Goal: Check status: Verify the current state of an ongoing process or item

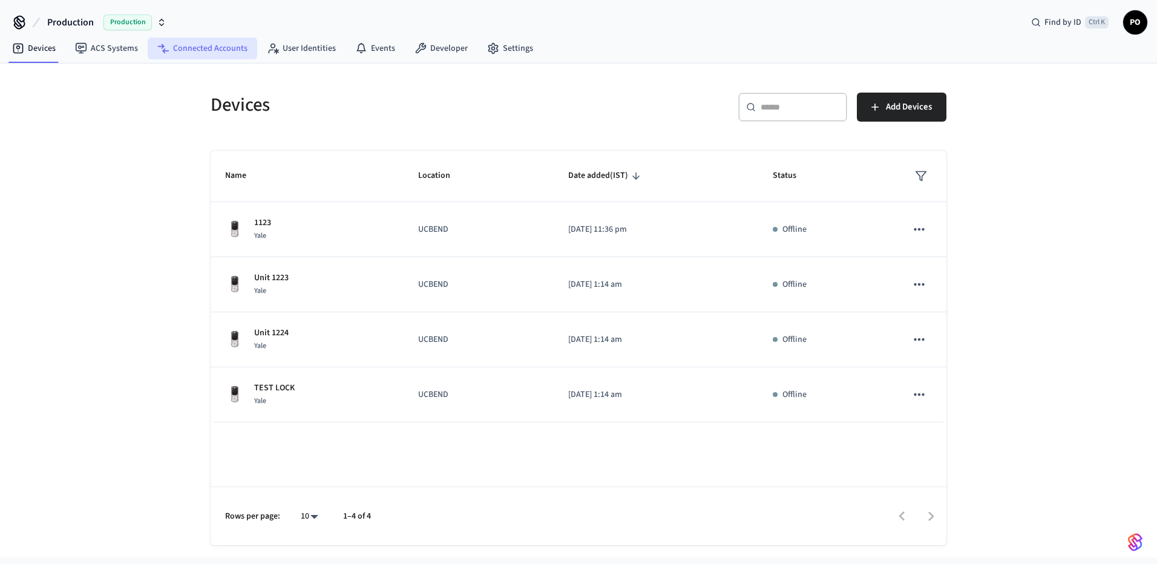
click at [212, 54] on link "Connected Accounts" at bounding box center [203, 49] width 110 height 22
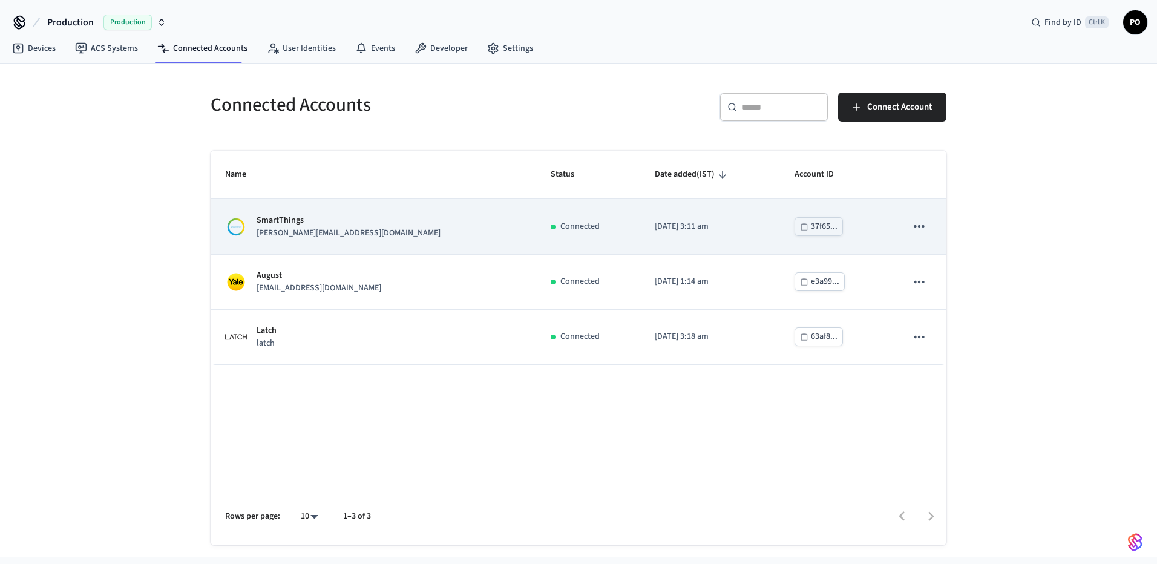
click at [551, 228] on div "sticky table" at bounding box center [553, 226] width 5 height 5
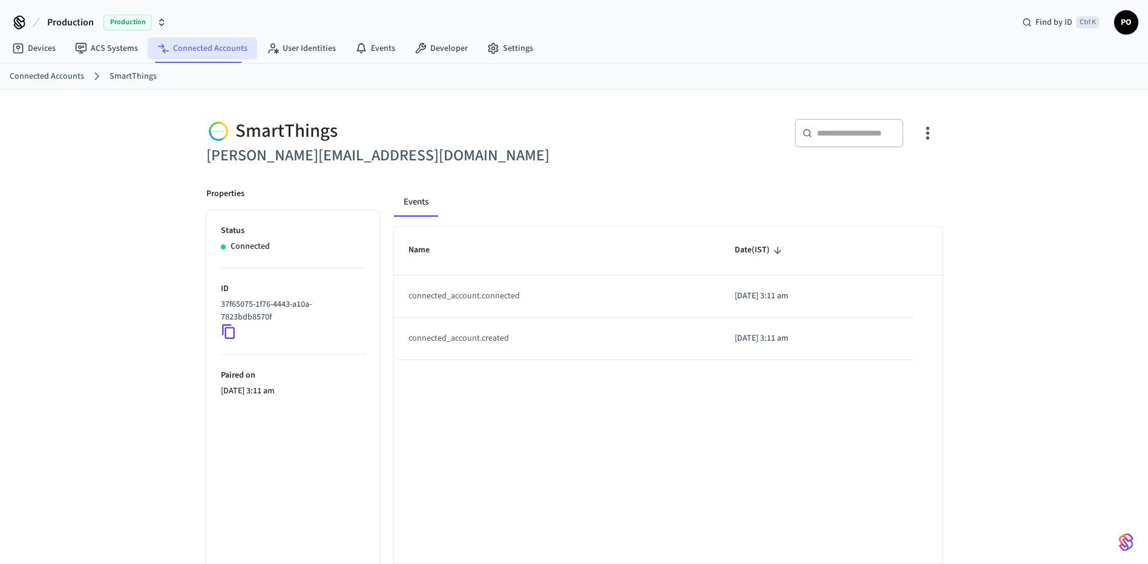
click at [172, 51] on link "Connected Accounts" at bounding box center [203, 49] width 110 height 22
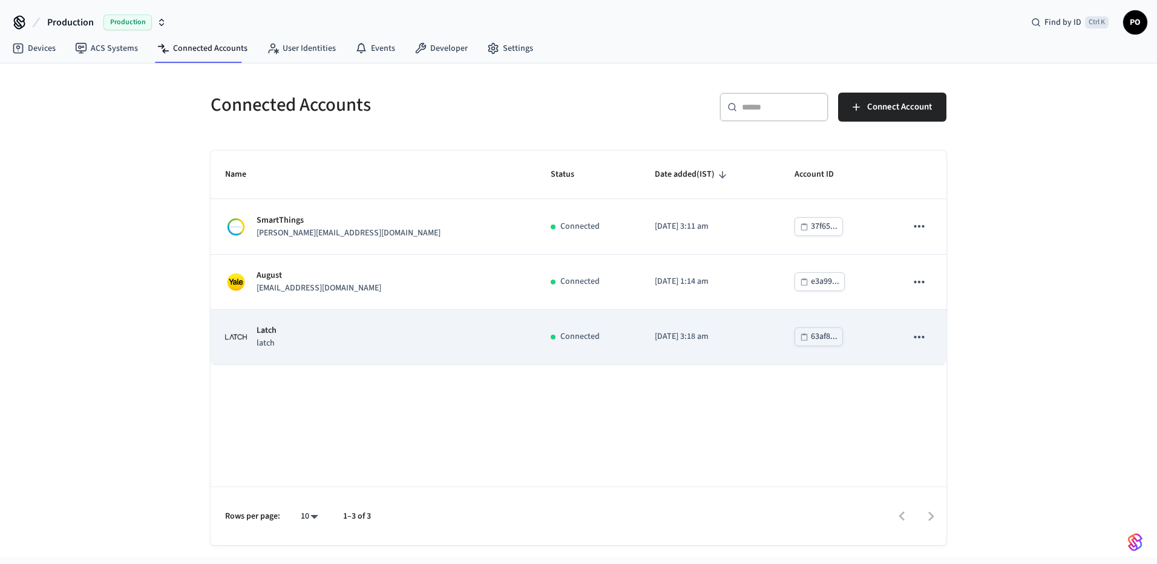
click at [387, 330] on div "Latch latch" at bounding box center [373, 336] width 296 height 25
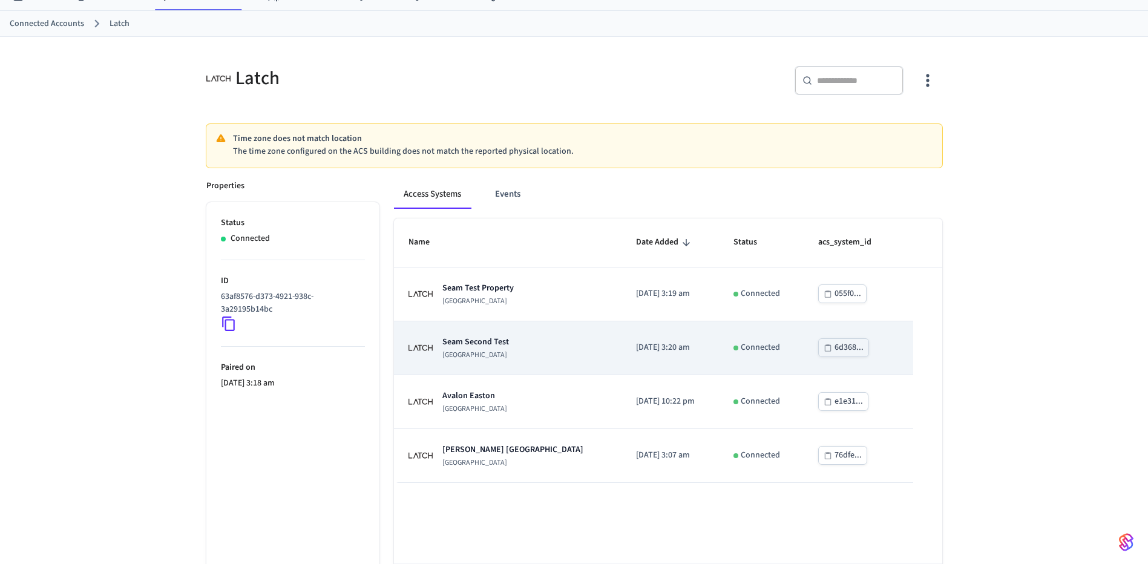
scroll to position [102, 0]
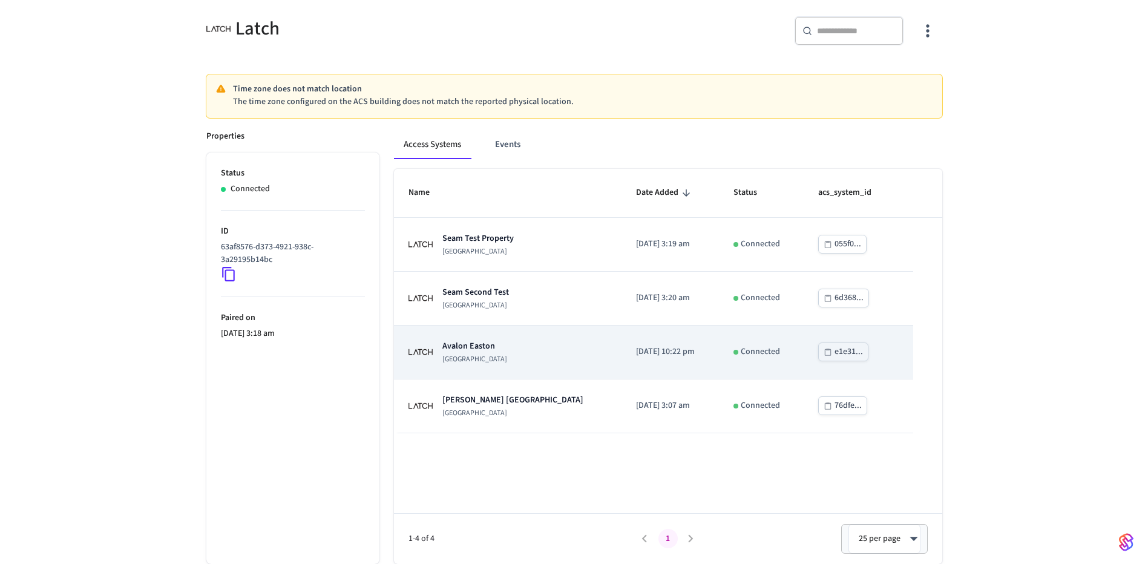
click at [527, 356] on div "[GEOGRAPHIC_DATA]" at bounding box center [507, 352] width 198 height 24
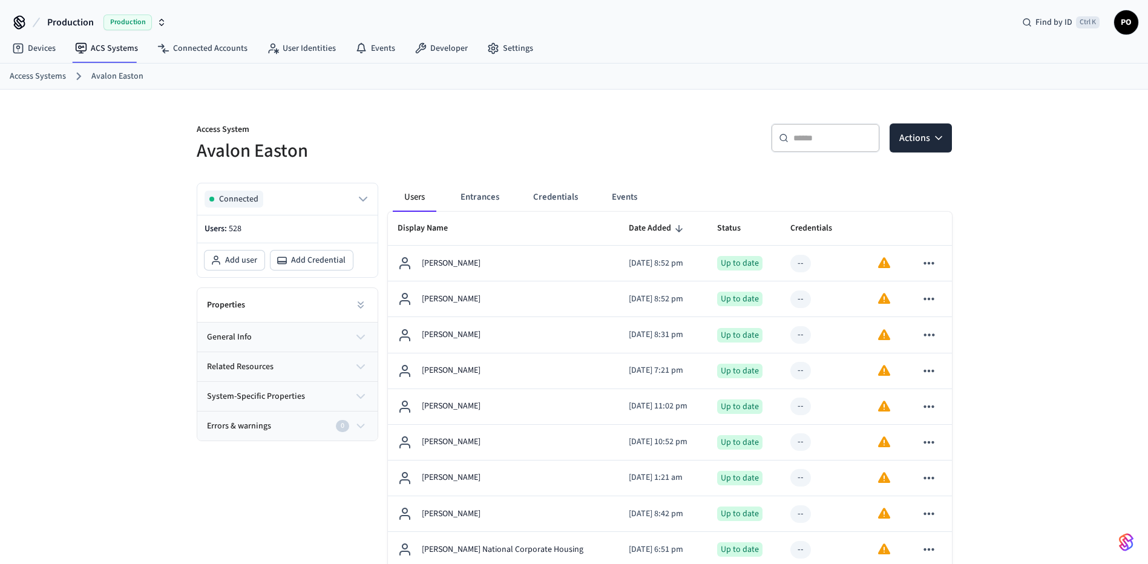
click at [480, 195] on button "Entrances" at bounding box center [480, 197] width 58 height 29
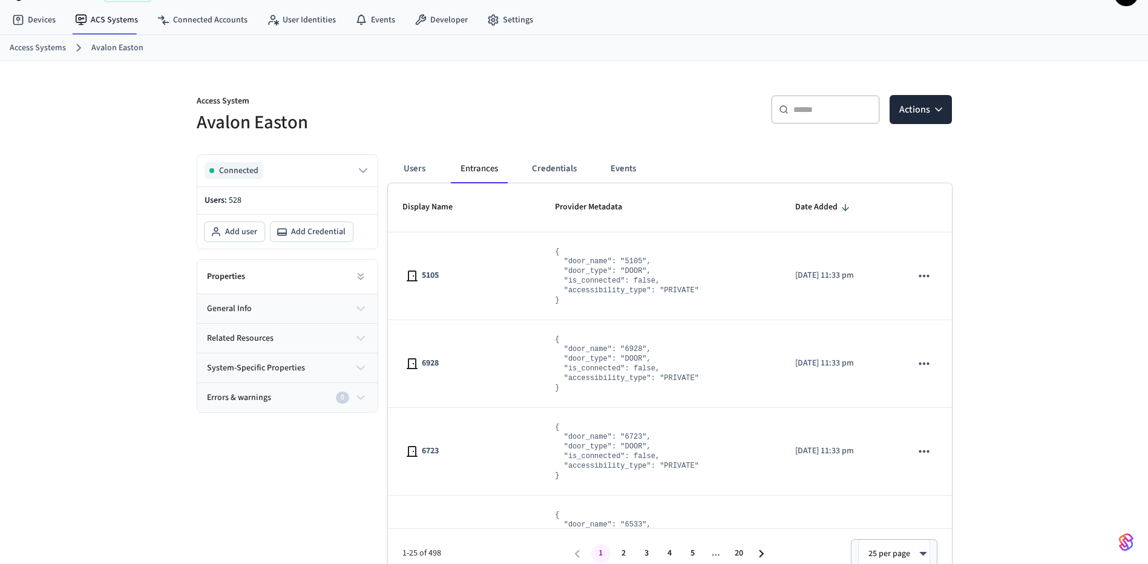
scroll to position [43, 0]
